Goal: Task Accomplishment & Management: Manage account settings

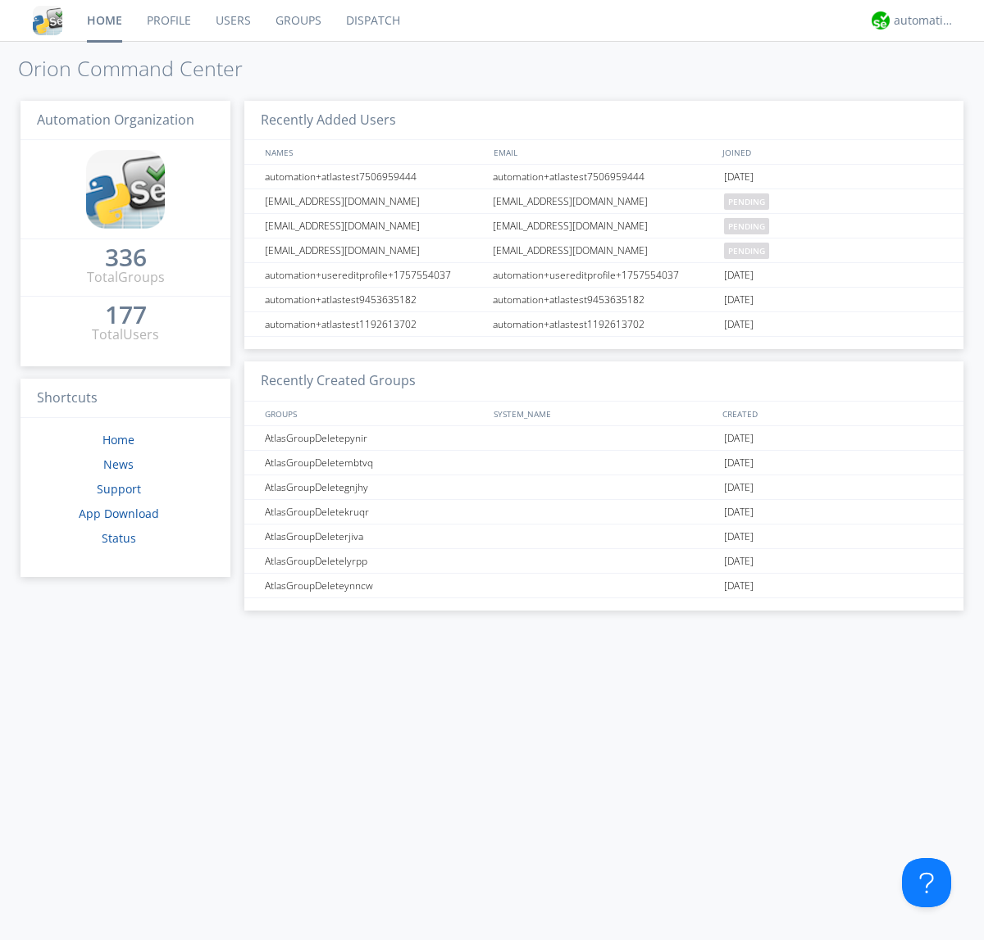
click at [232, 20] on link "Users" at bounding box center [233, 20] width 60 height 41
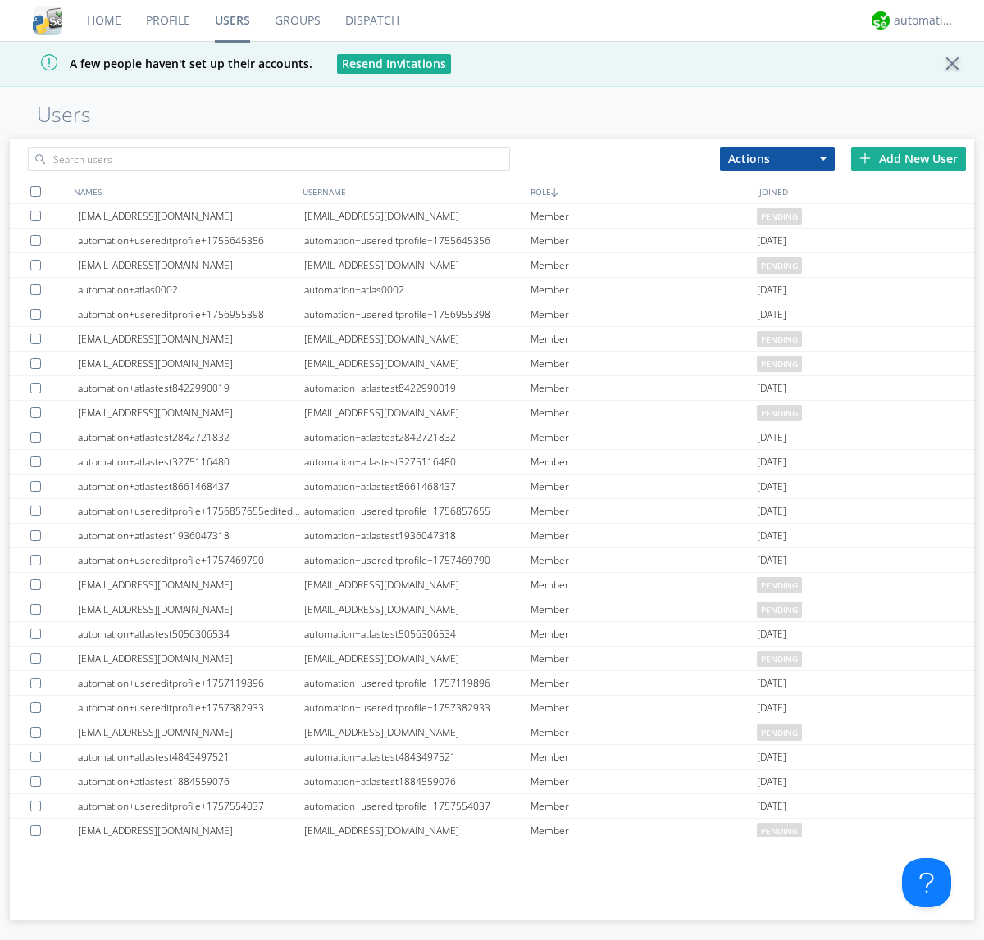
click at [908, 158] on div "Add New User" at bounding box center [908, 159] width 115 height 25
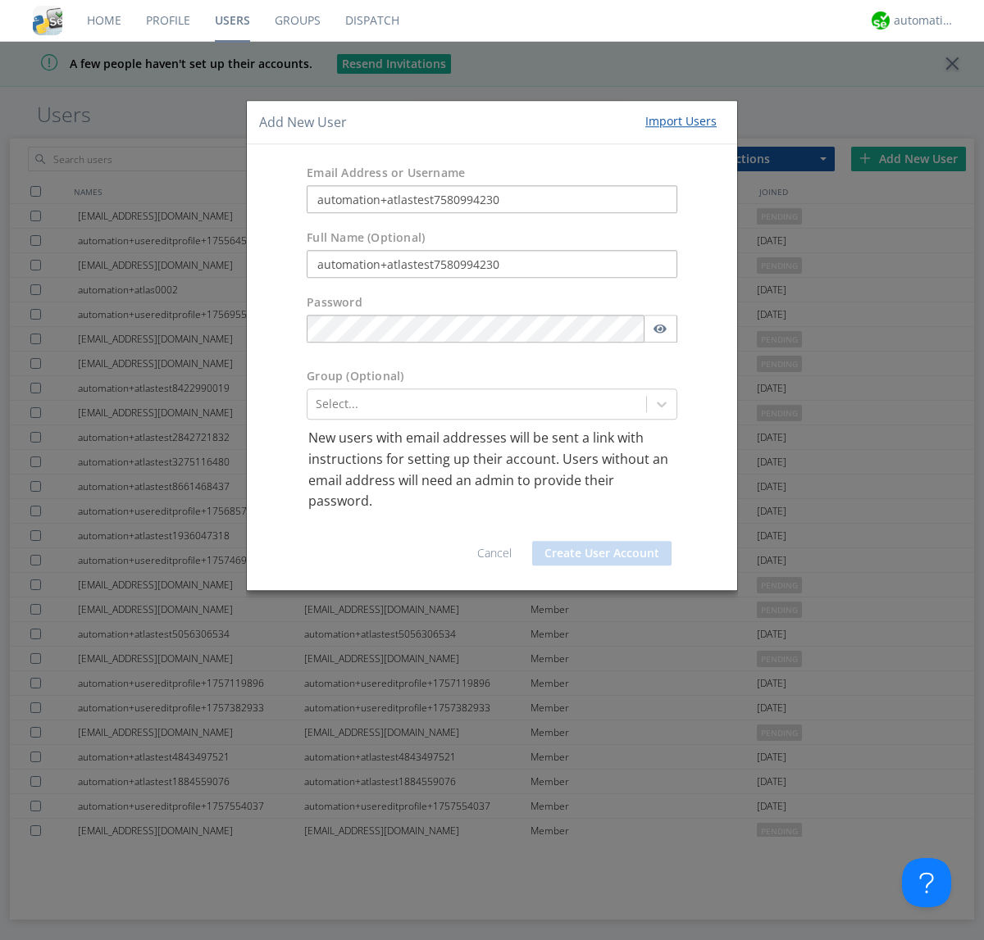
type input "automation+atlastest7580994230"
click at [476, 404] on div at bounding box center [477, 405] width 322 height 20
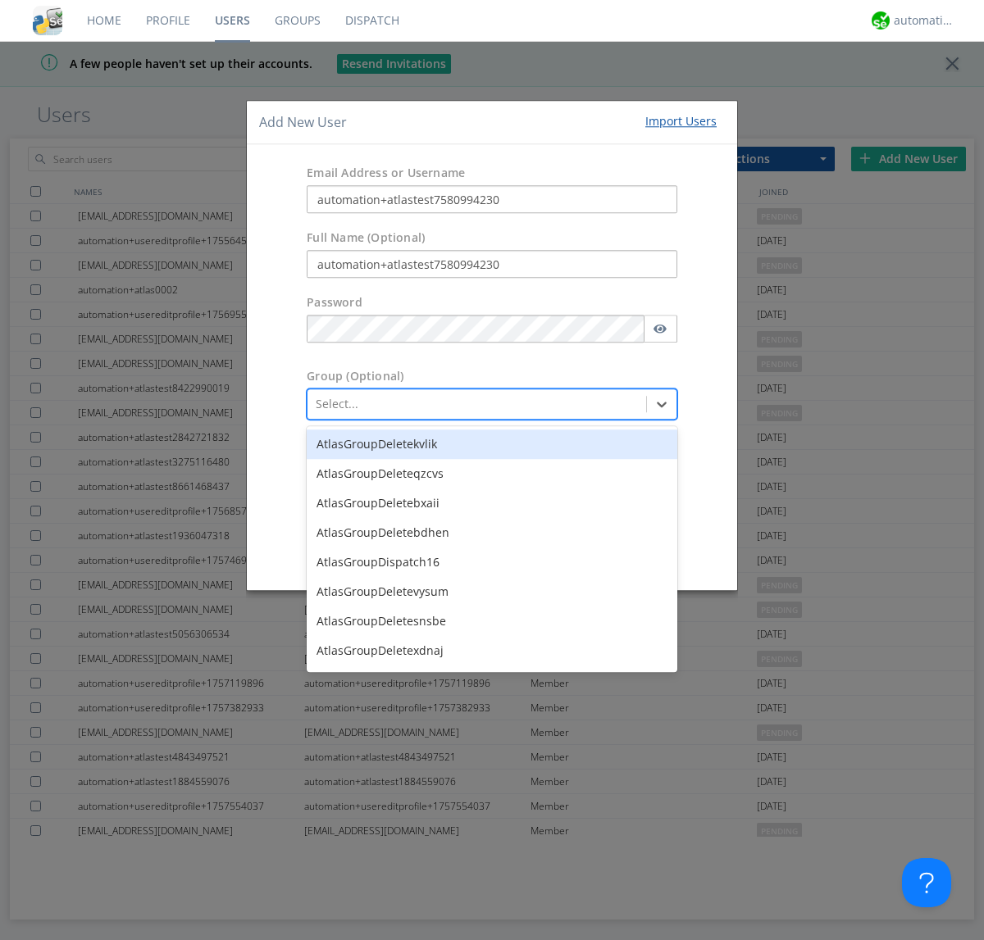
click at [602, 552] on button "Create User Account" at bounding box center [601, 553] width 139 height 25
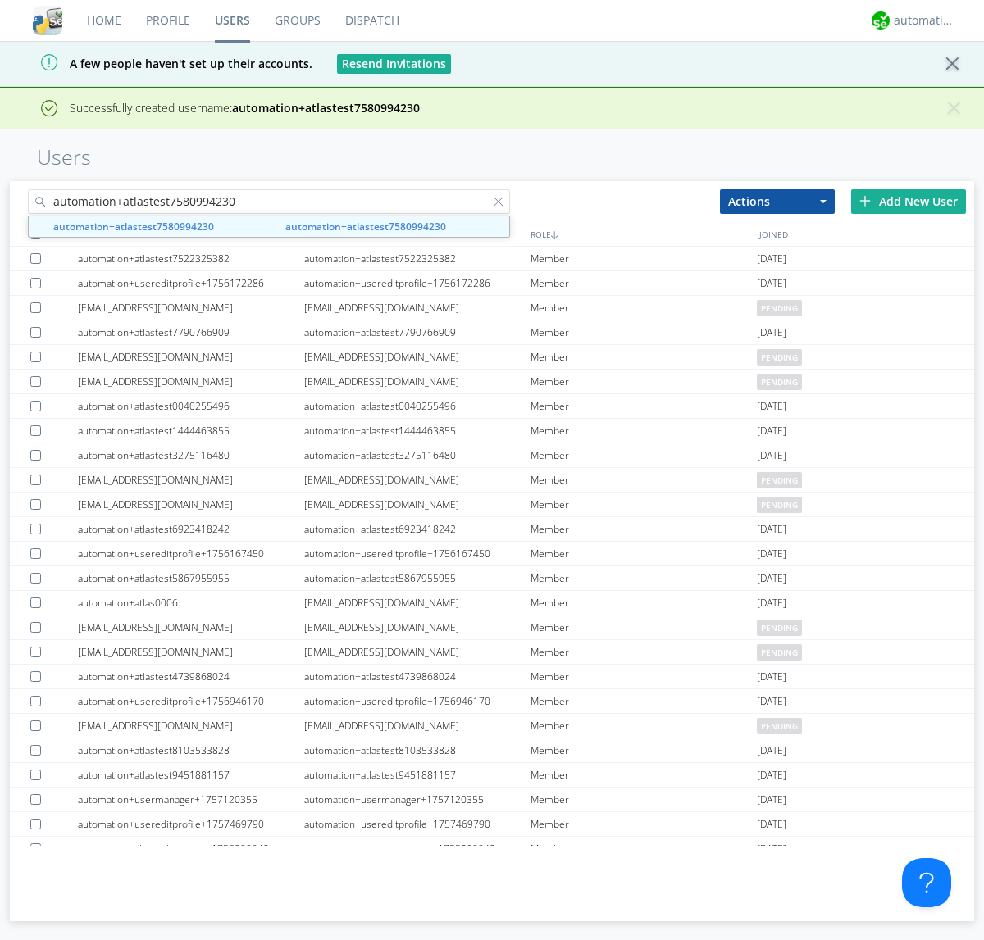
type input "automation+atlastest7580994230"
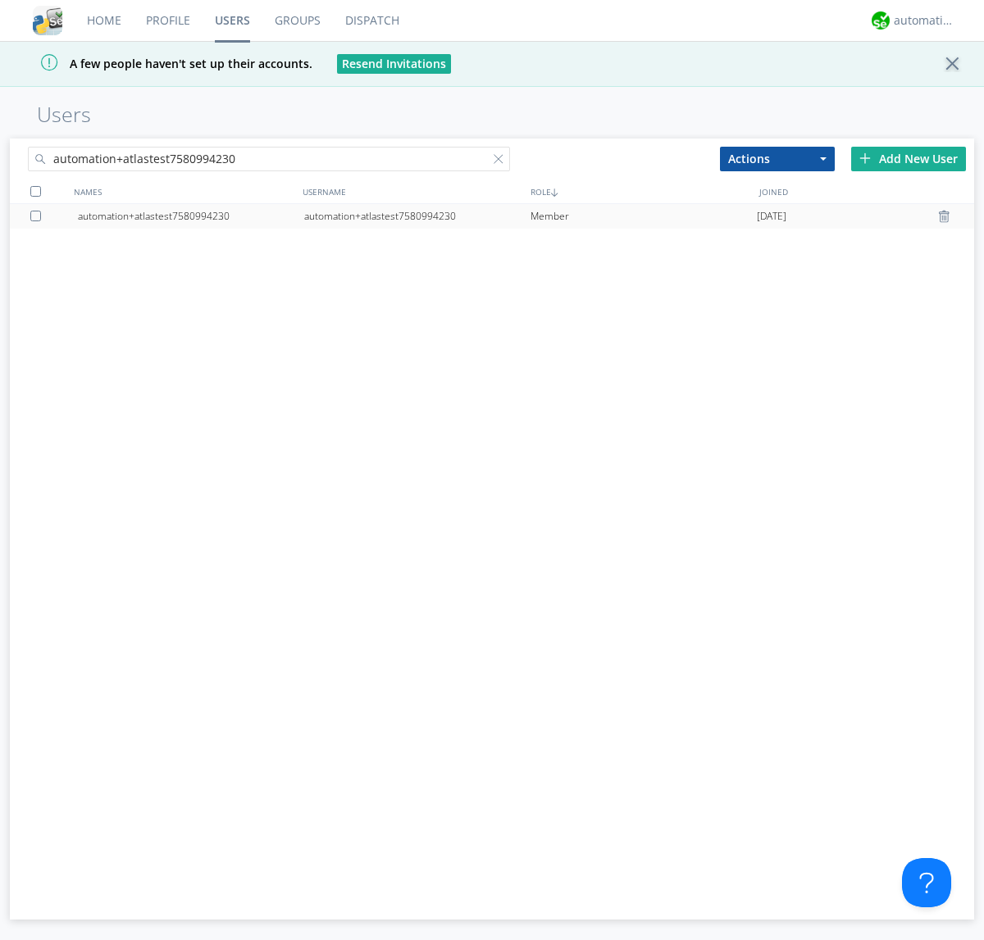
click at [416, 216] on div "automation+atlastest7580994230" at bounding box center [417, 216] width 226 height 25
